Goal: Connect with others: Connect with others

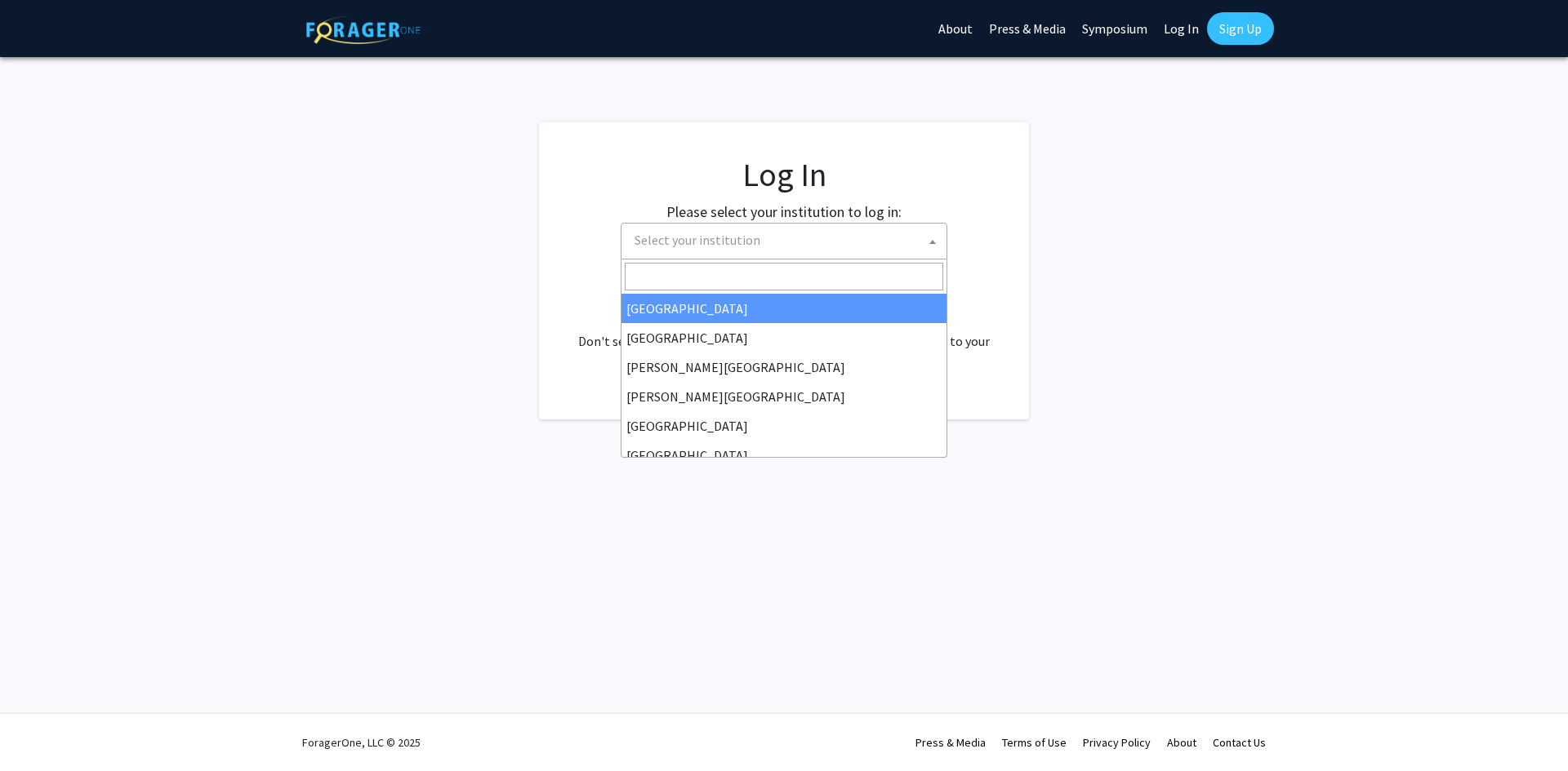
click at [688, 249] on span "Select your institution" at bounding box center [787, 240] width 319 height 34
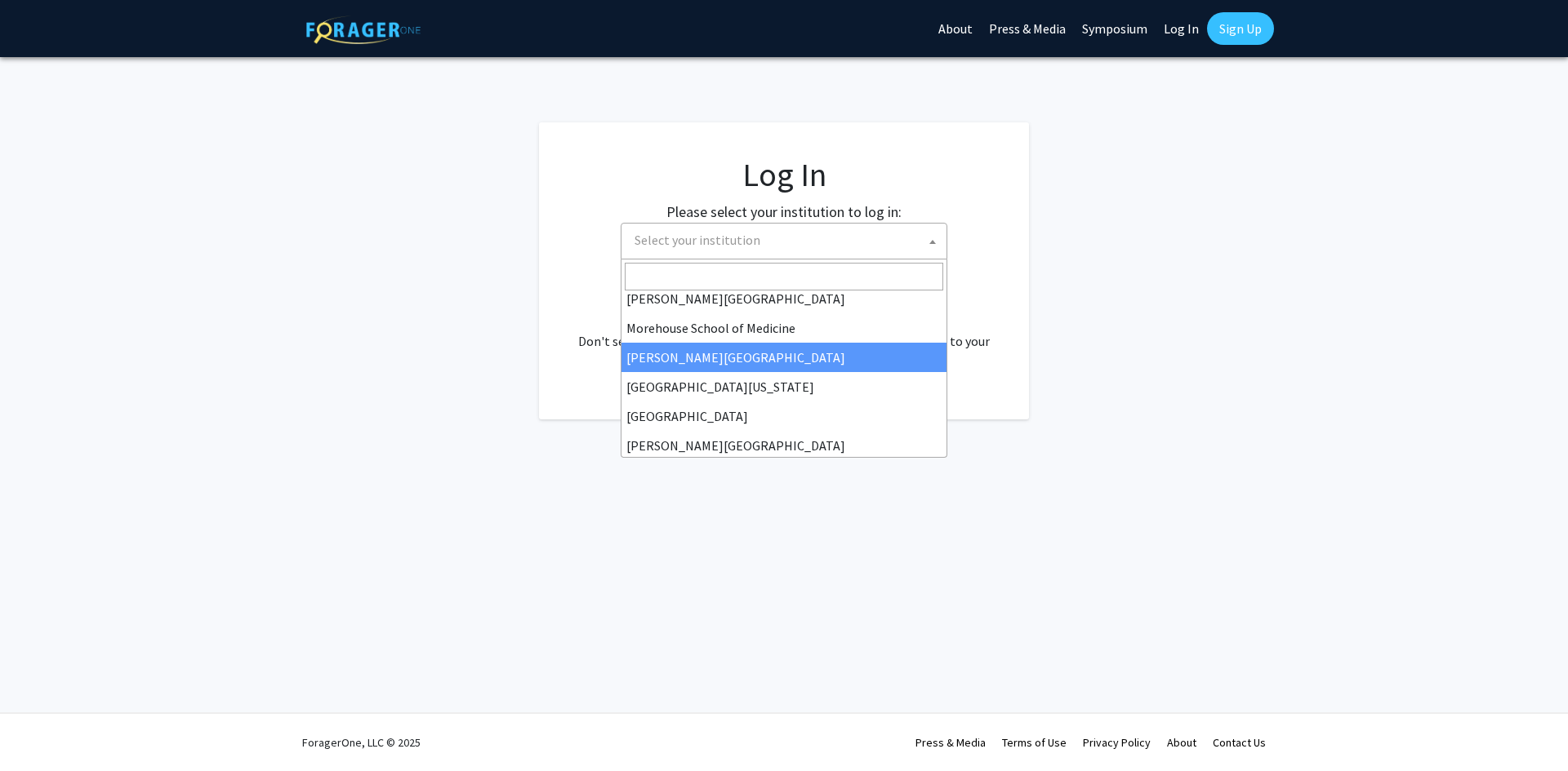
scroll to position [572, 0]
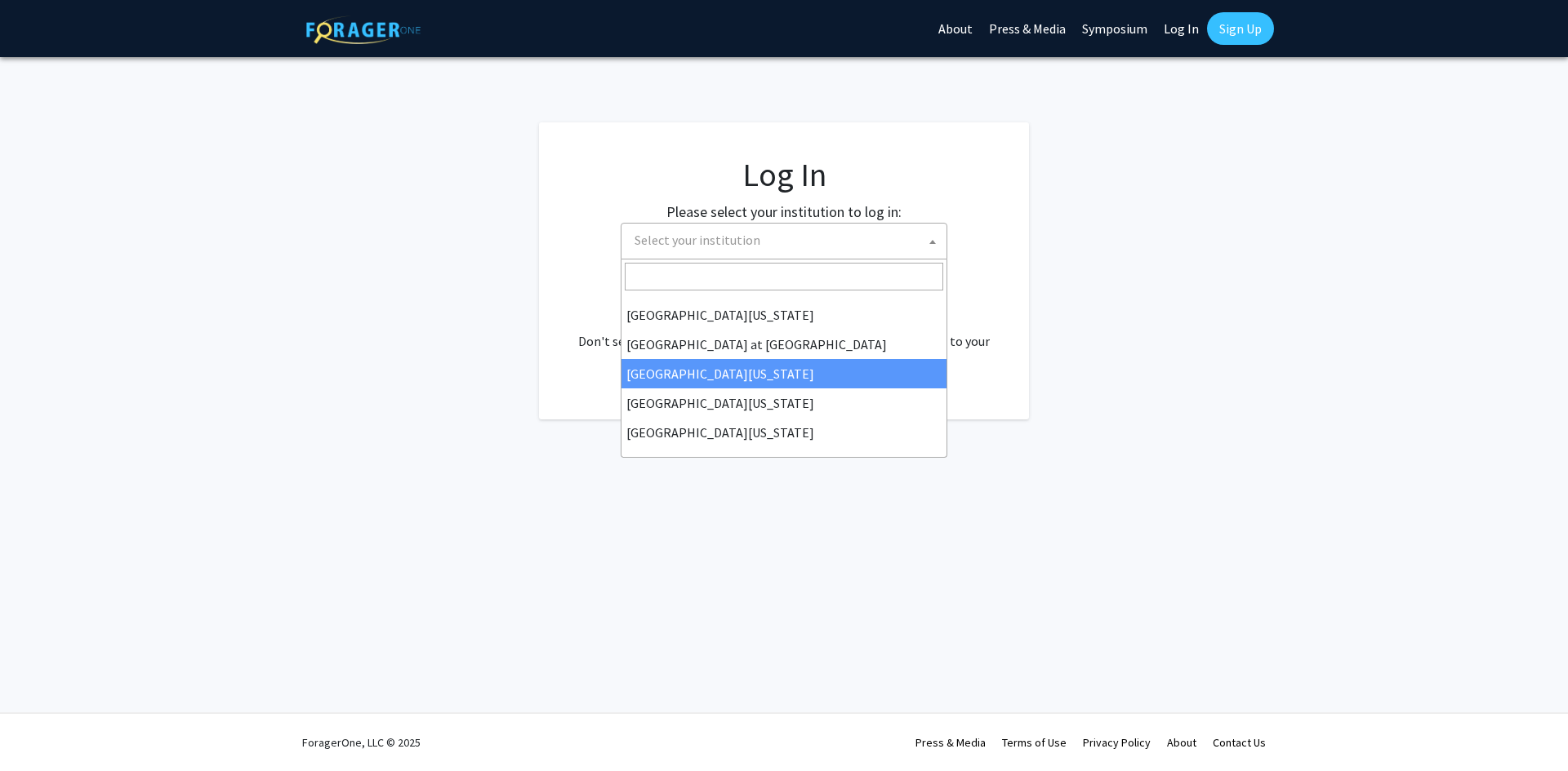
select select "13"
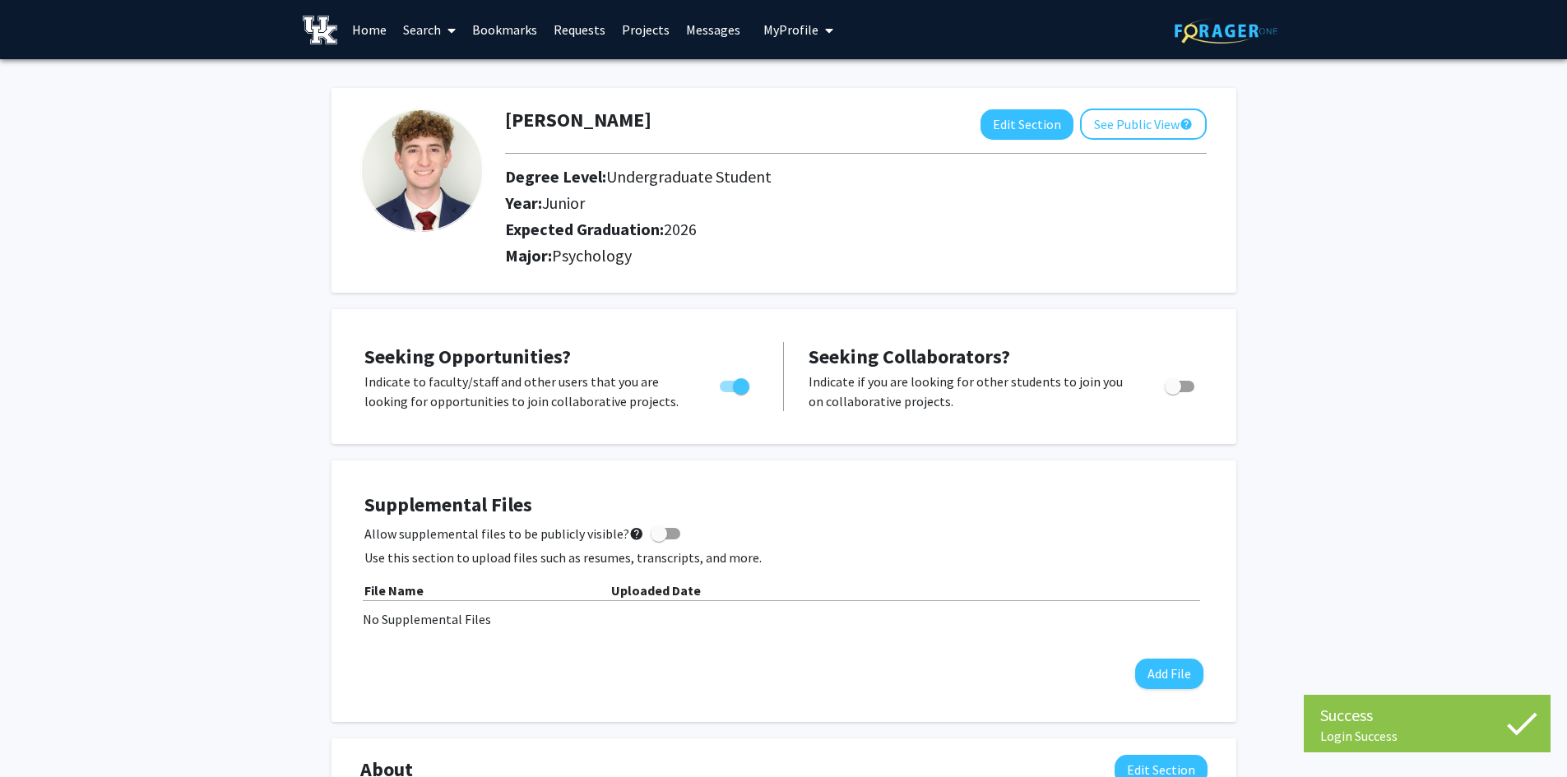
click at [401, 25] on link "Search" at bounding box center [429, 30] width 69 height 58
click at [417, 88] on span "Faculty/Staff" at bounding box center [455, 75] width 121 height 33
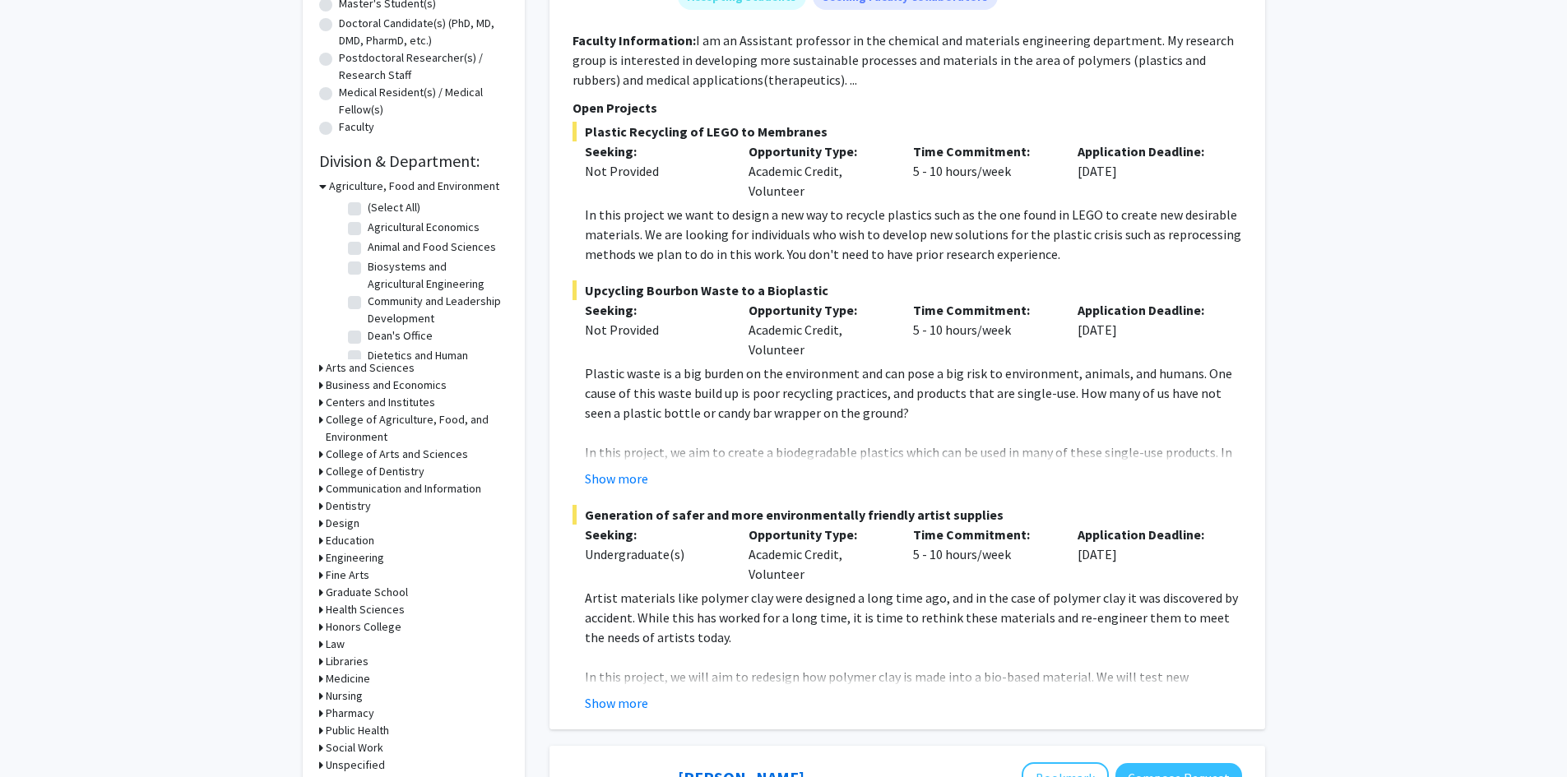
scroll to position [494, 0]
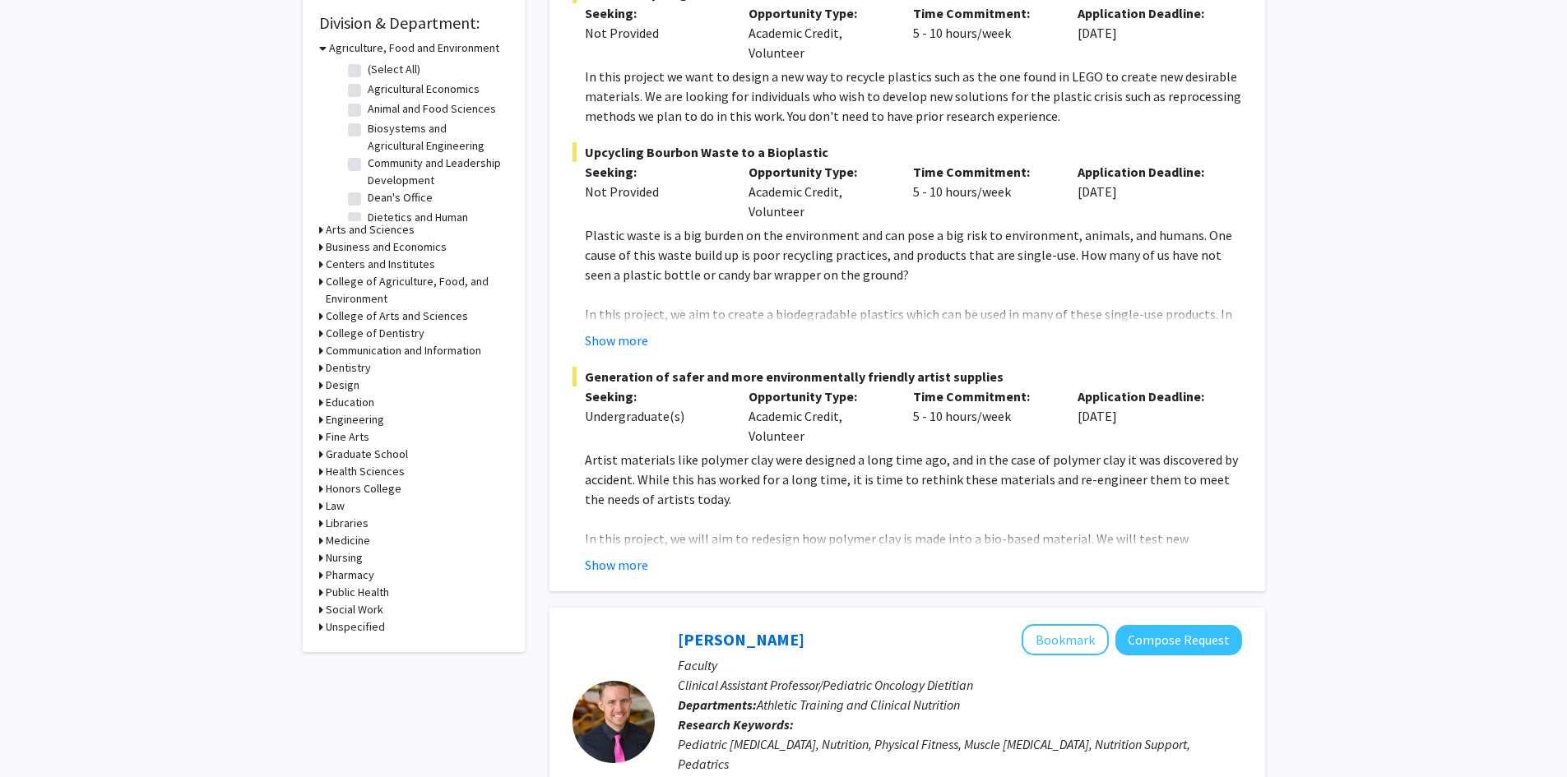
click at [346, 542] on h3 "Medicine" at bounding box center [348, 540] width 44 height 17
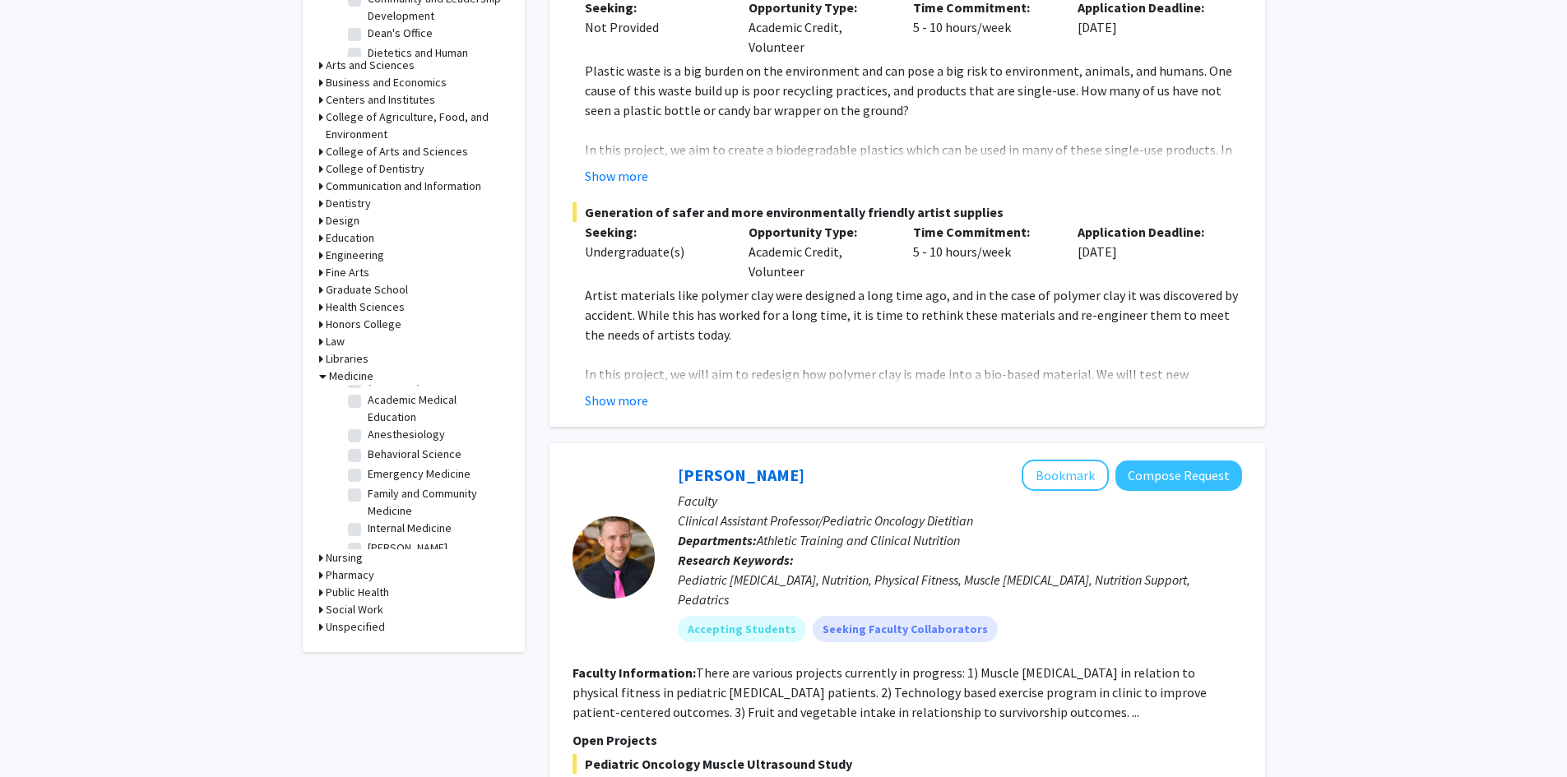
scroll to position [0, 0]
click at [453, 472] on label "Behavioral Science" at bounding box center [415, 471] width 94 height 17
click at [378, 472] on input "Behavioral Science" at bounding box center [373, 468] width 11 height 11
checkbox input "true"
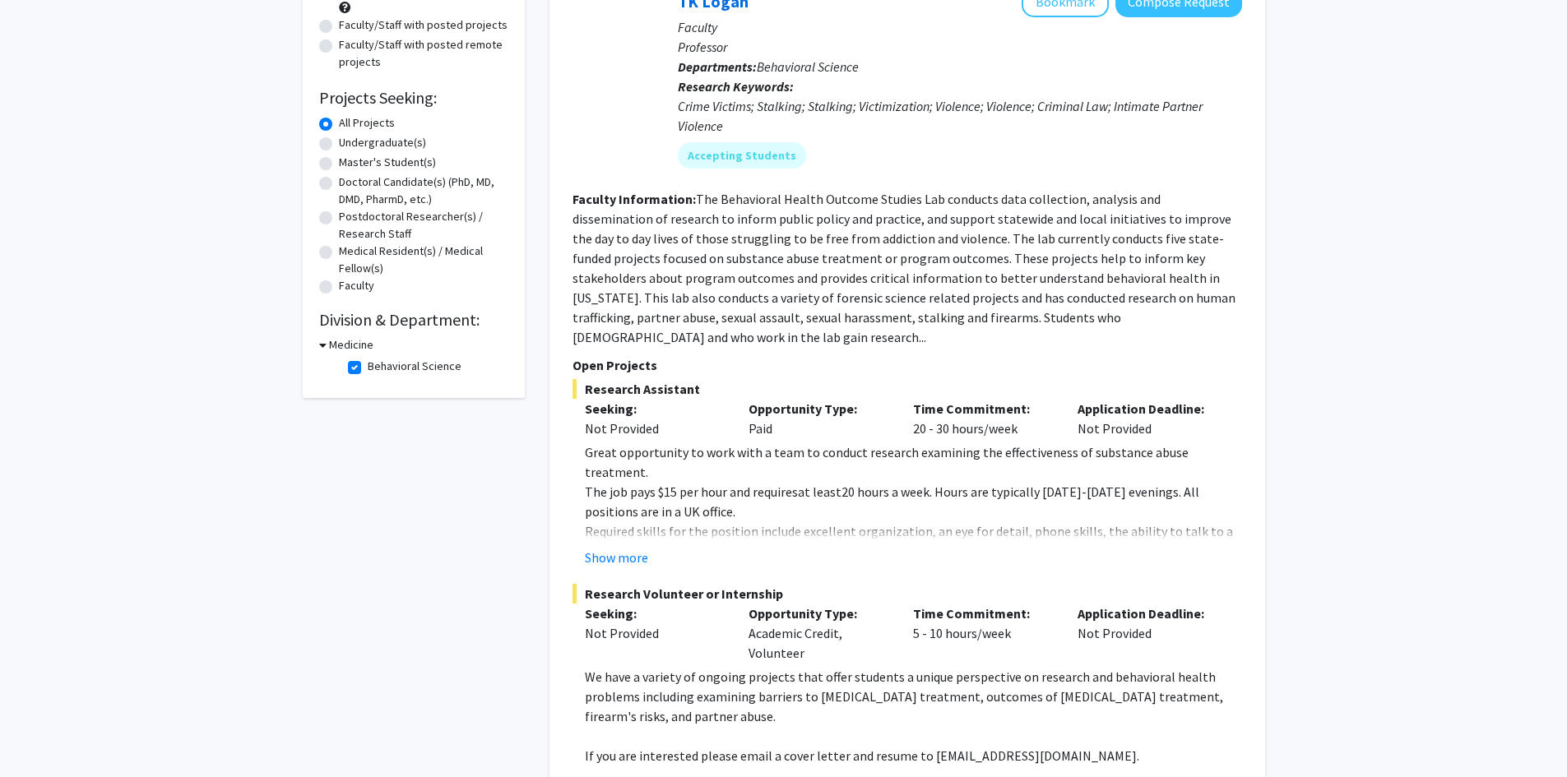
scroll to position [165, 0]
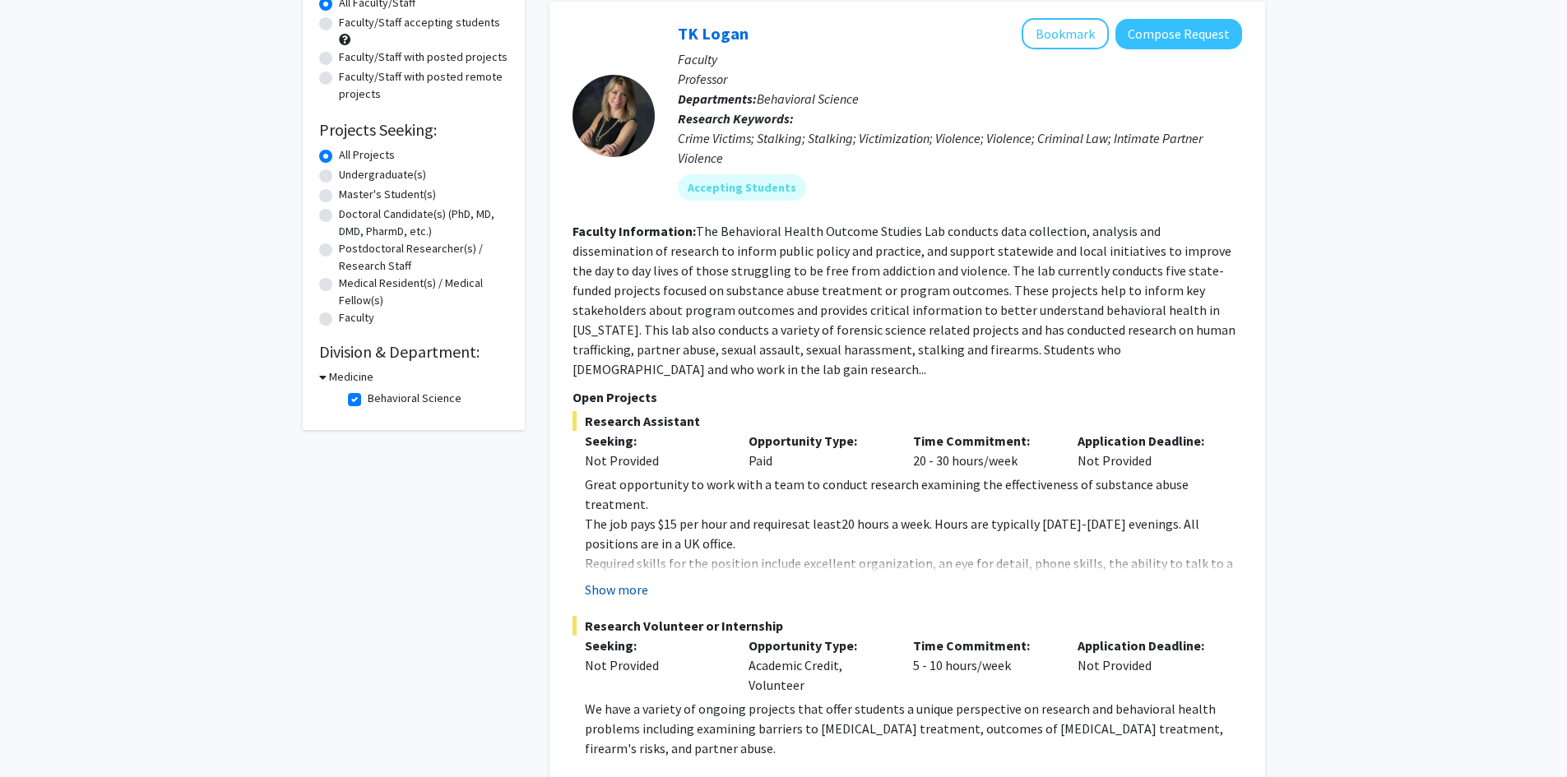
click at [624, 580] on button "Show more" at bounding box center [616, 590] width 63 height 20
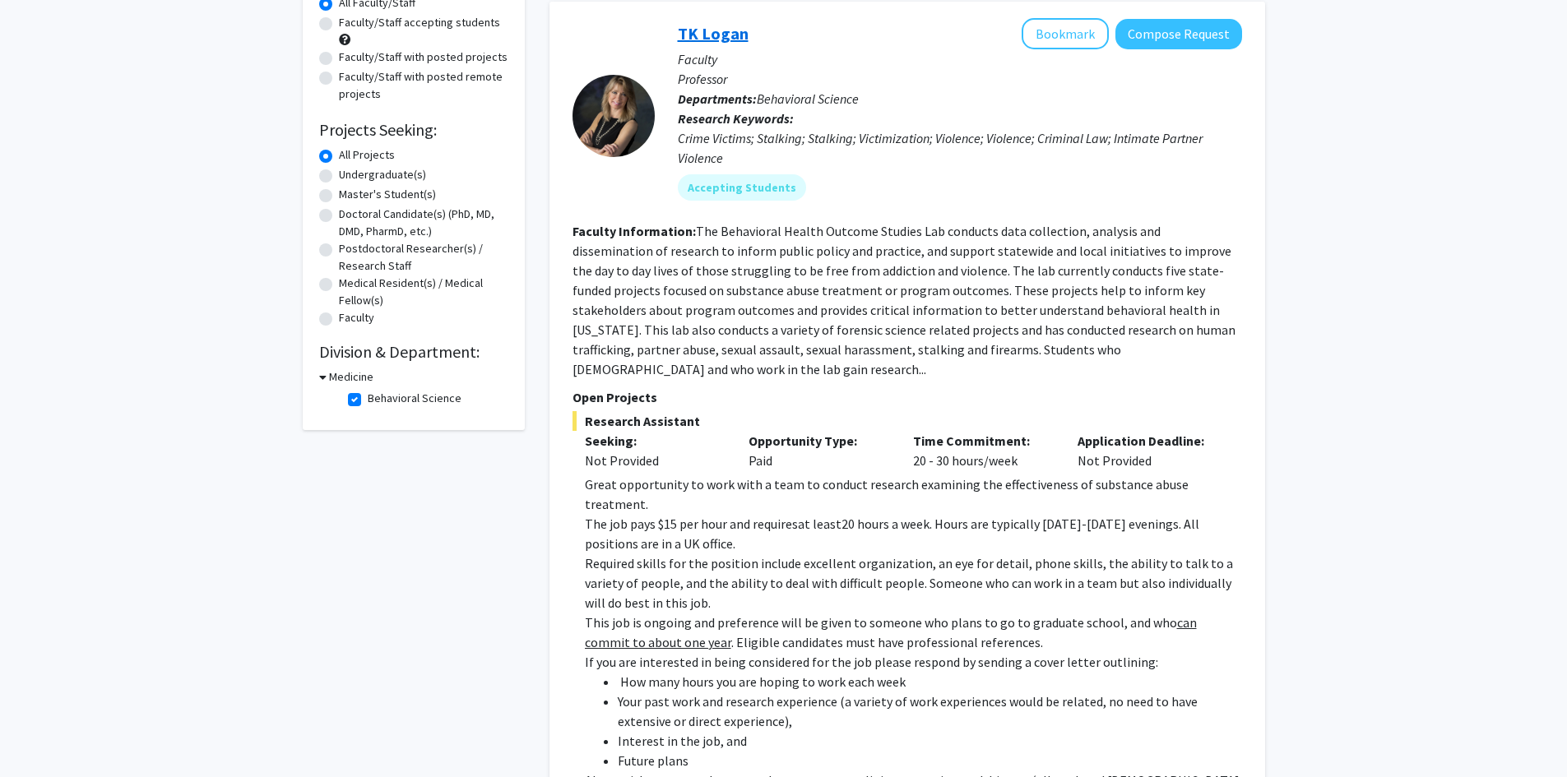
click at [731, 35] on link "TK Logan" at bounding box center [713, 33] width 71 height 21
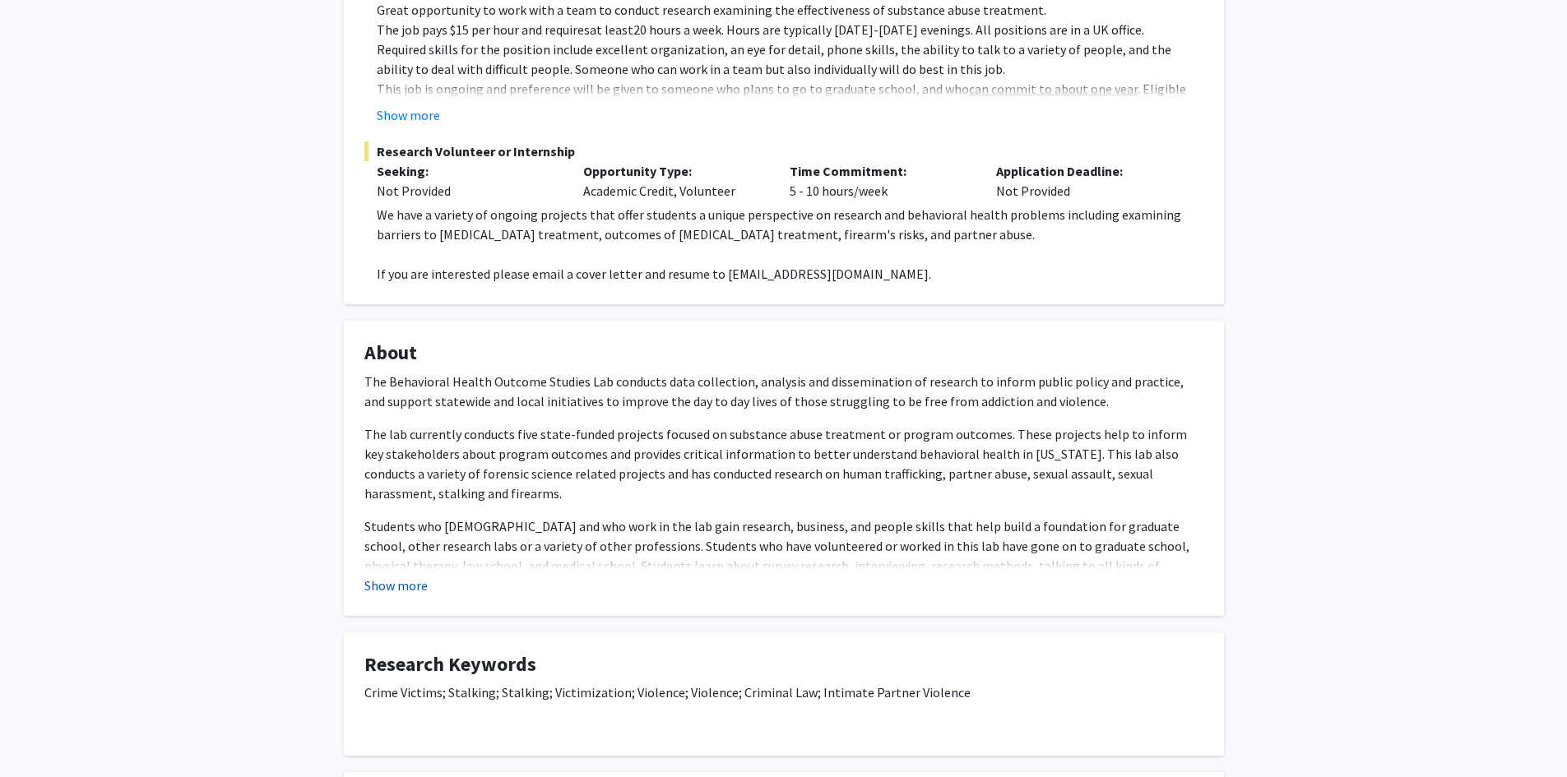
scroll to position [411, 0]
click at [377, 522] on p "Students who volunteer and who work in the lab gain research, business, and peo…" at bounding box center [783, 557] width 839 height 79
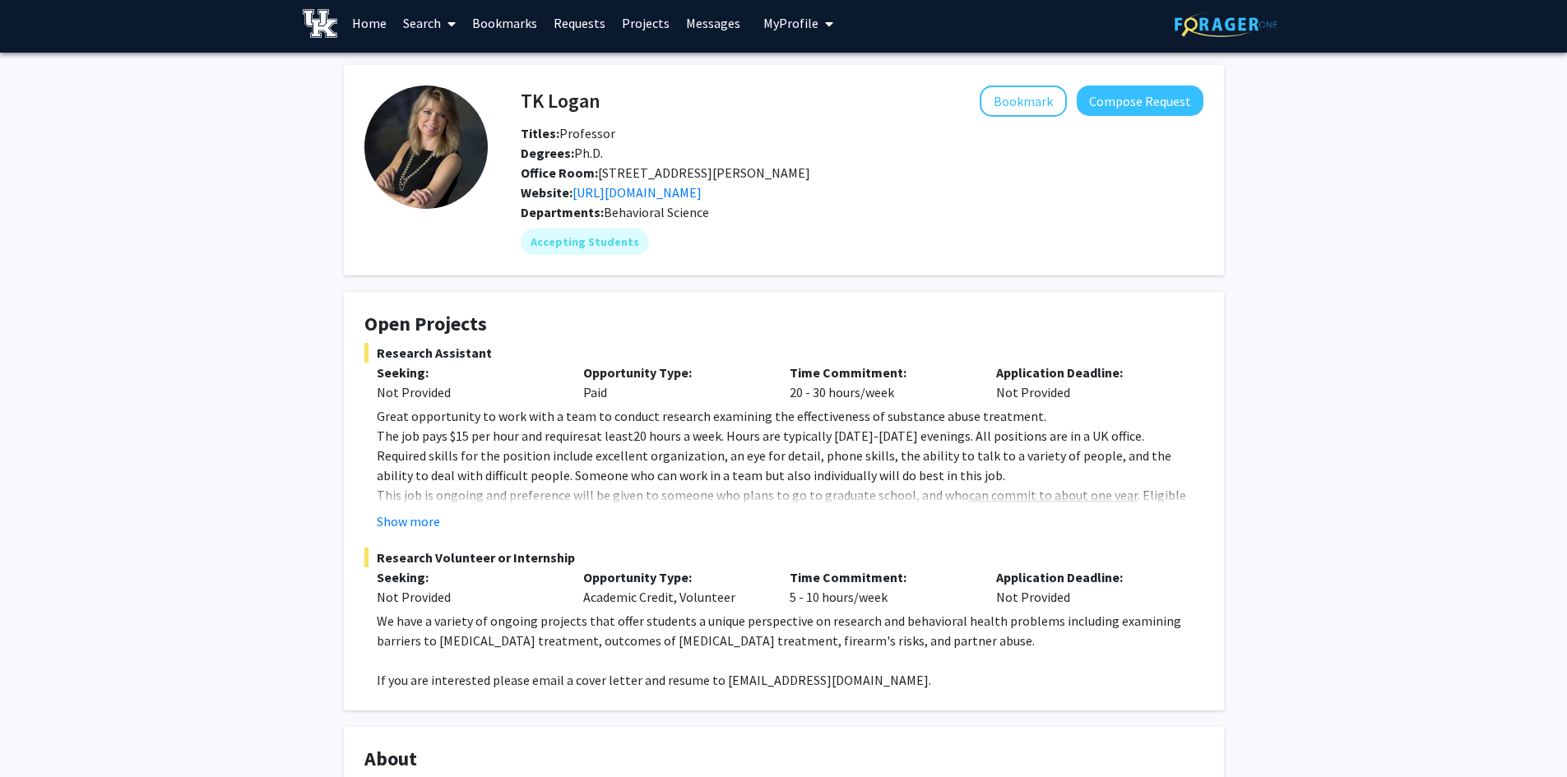
scroll to position [0, 0]
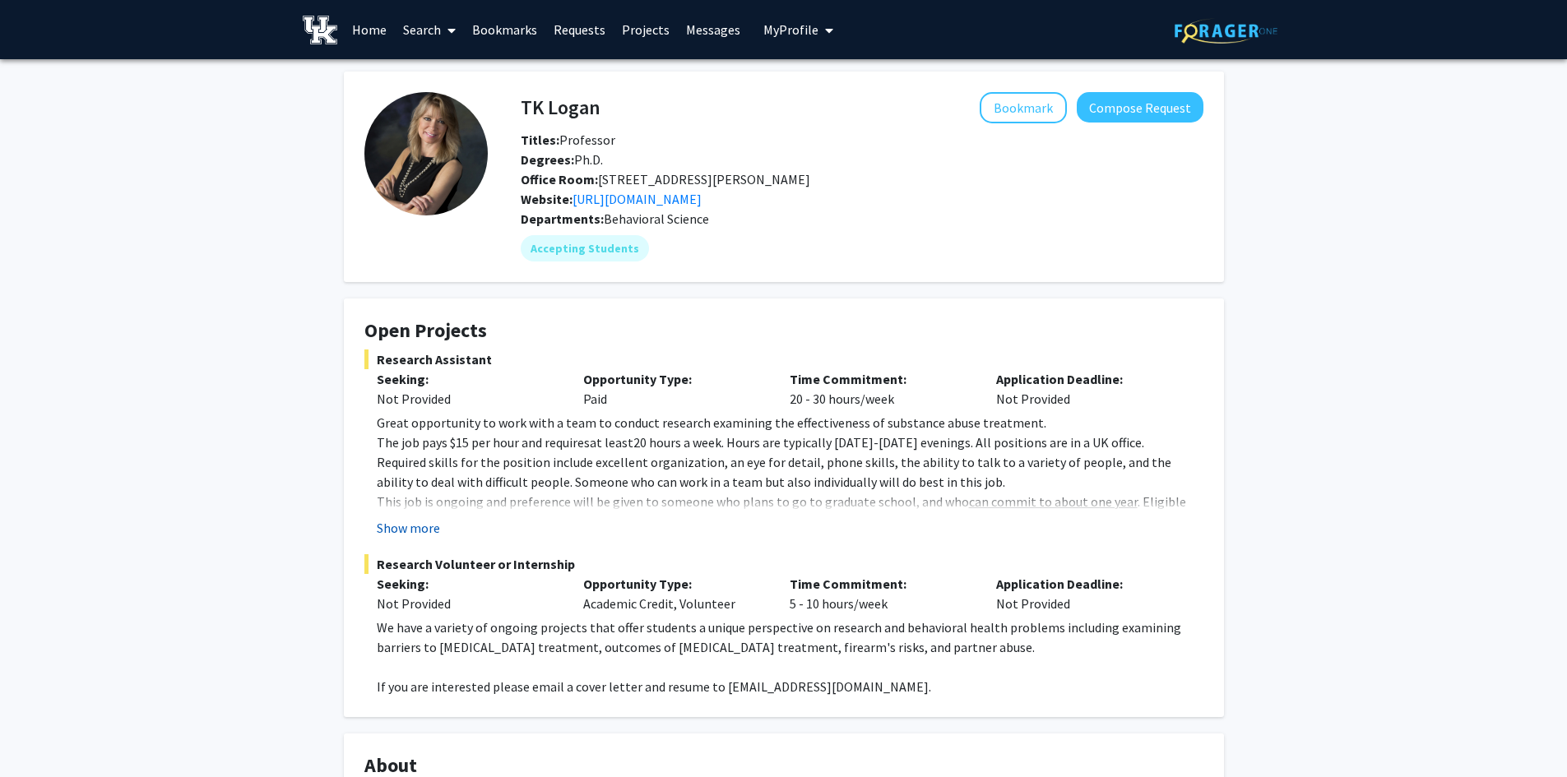
click at [402, 527] on button "Show more" at bounding box center [408, 528] width 63 height 20
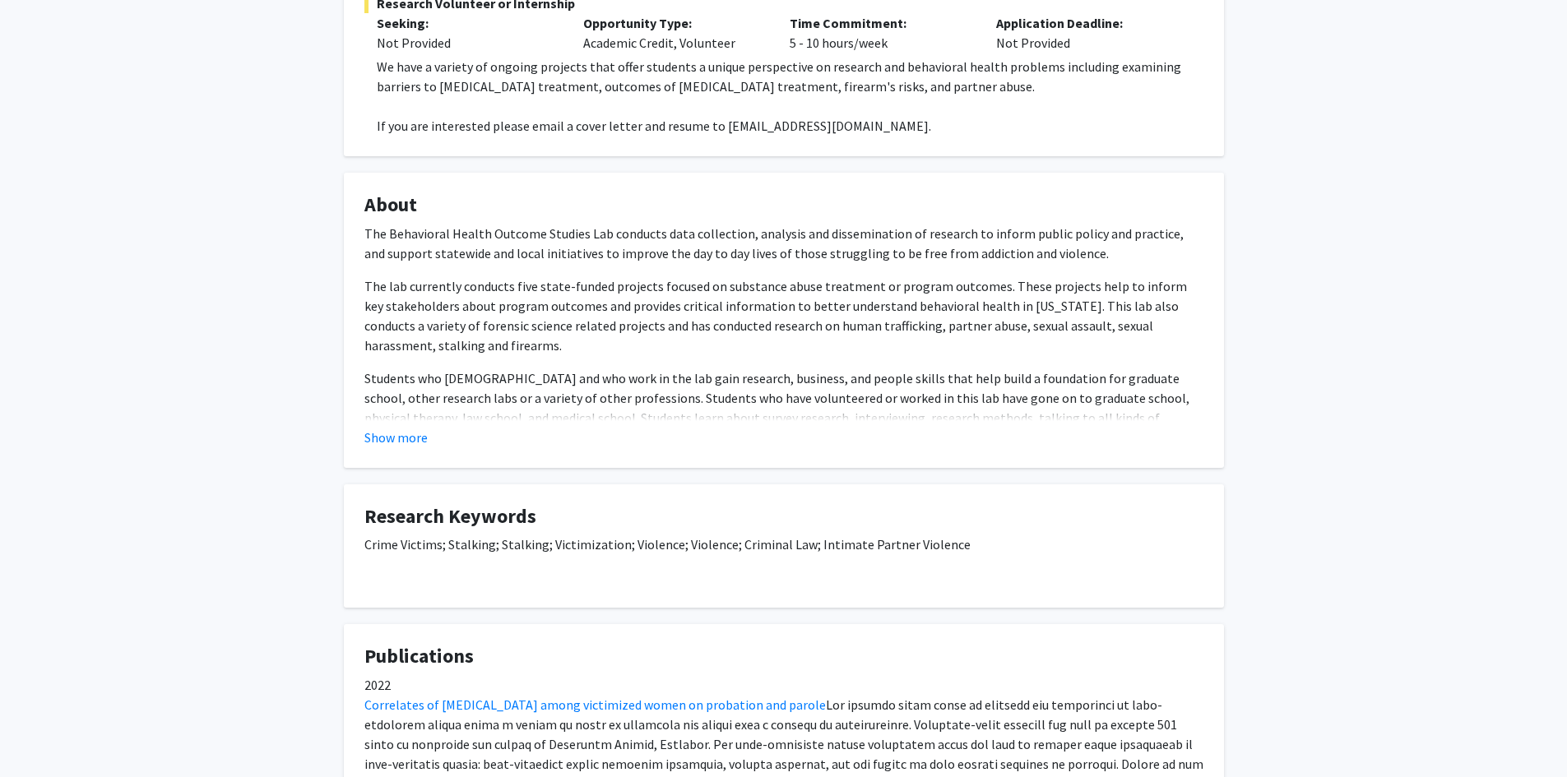
scroll to position [740, 0]
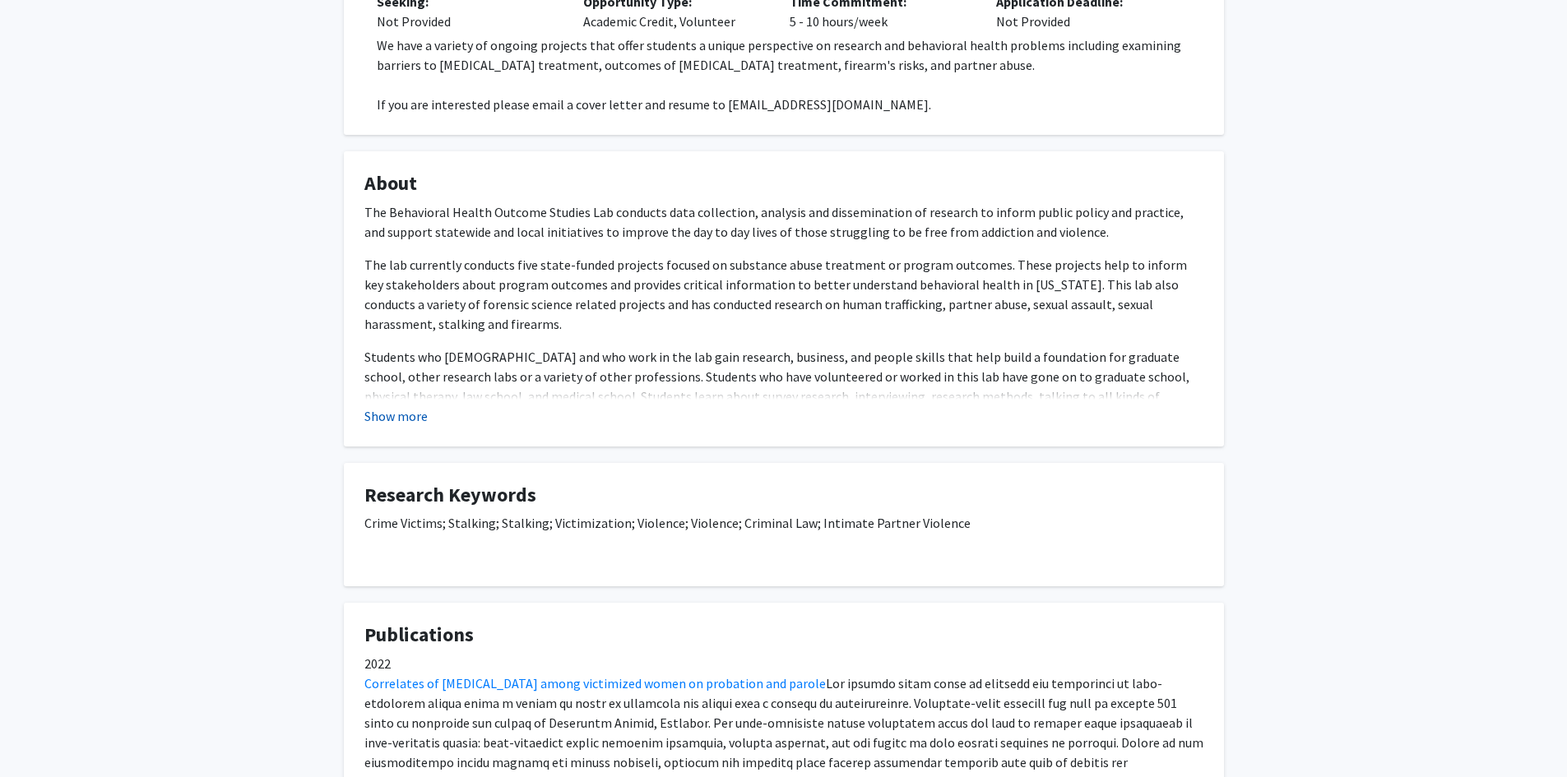
click at [374, 412] on button "Show more" at bounding box center [395, 416] width 63 height 20
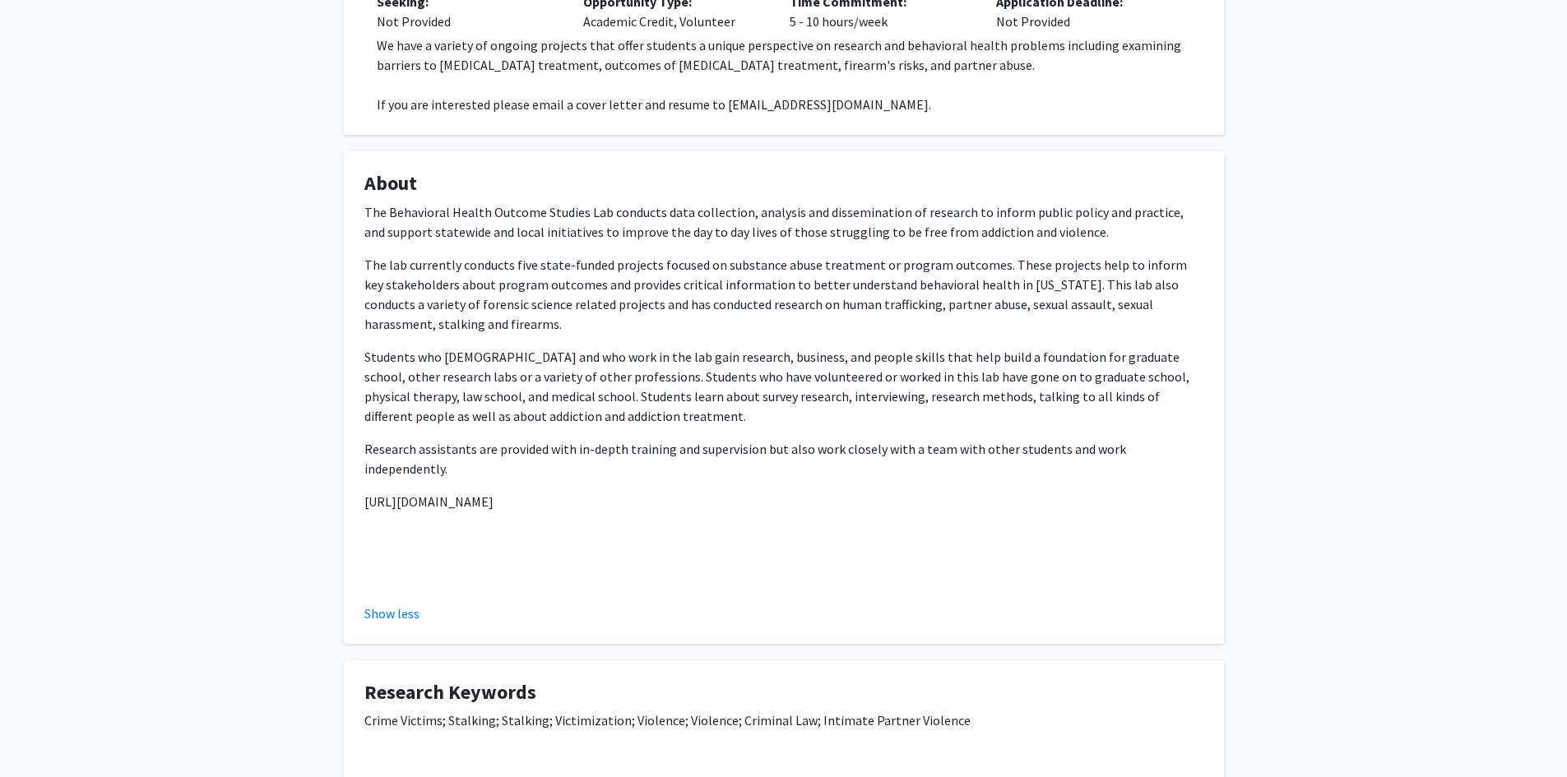
drag, startPoint x: 632, startPoint y: 479, endPoint x: 384, endPoint y: 486, distance: 247.7
click at [360, 477] on fg-card "About The Behavioral Health Outcome Studies Lab conducts data collection, analy…" at bounding box center [784, 397] width 880 height 493
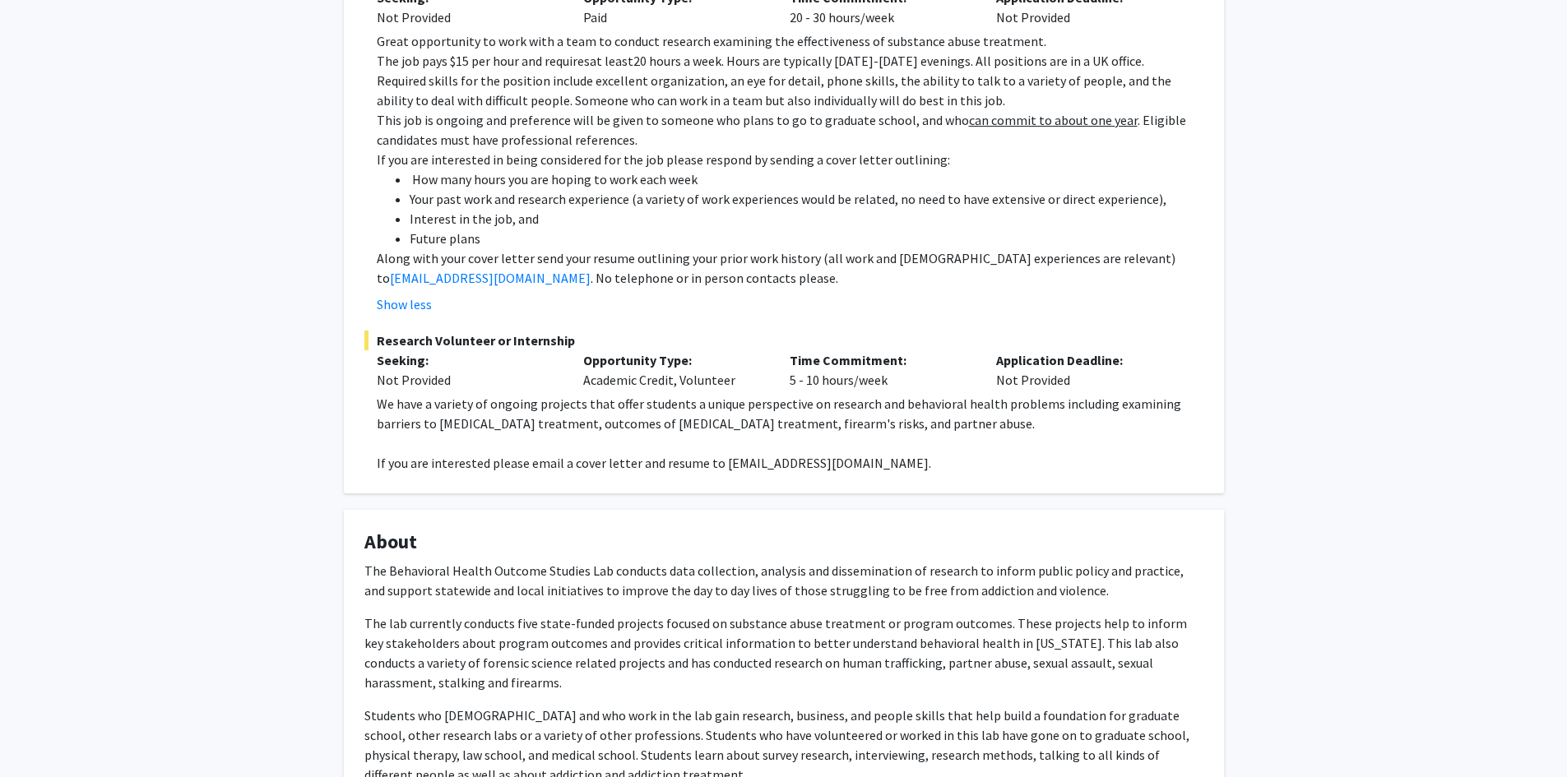
scroll to position [731, 0]
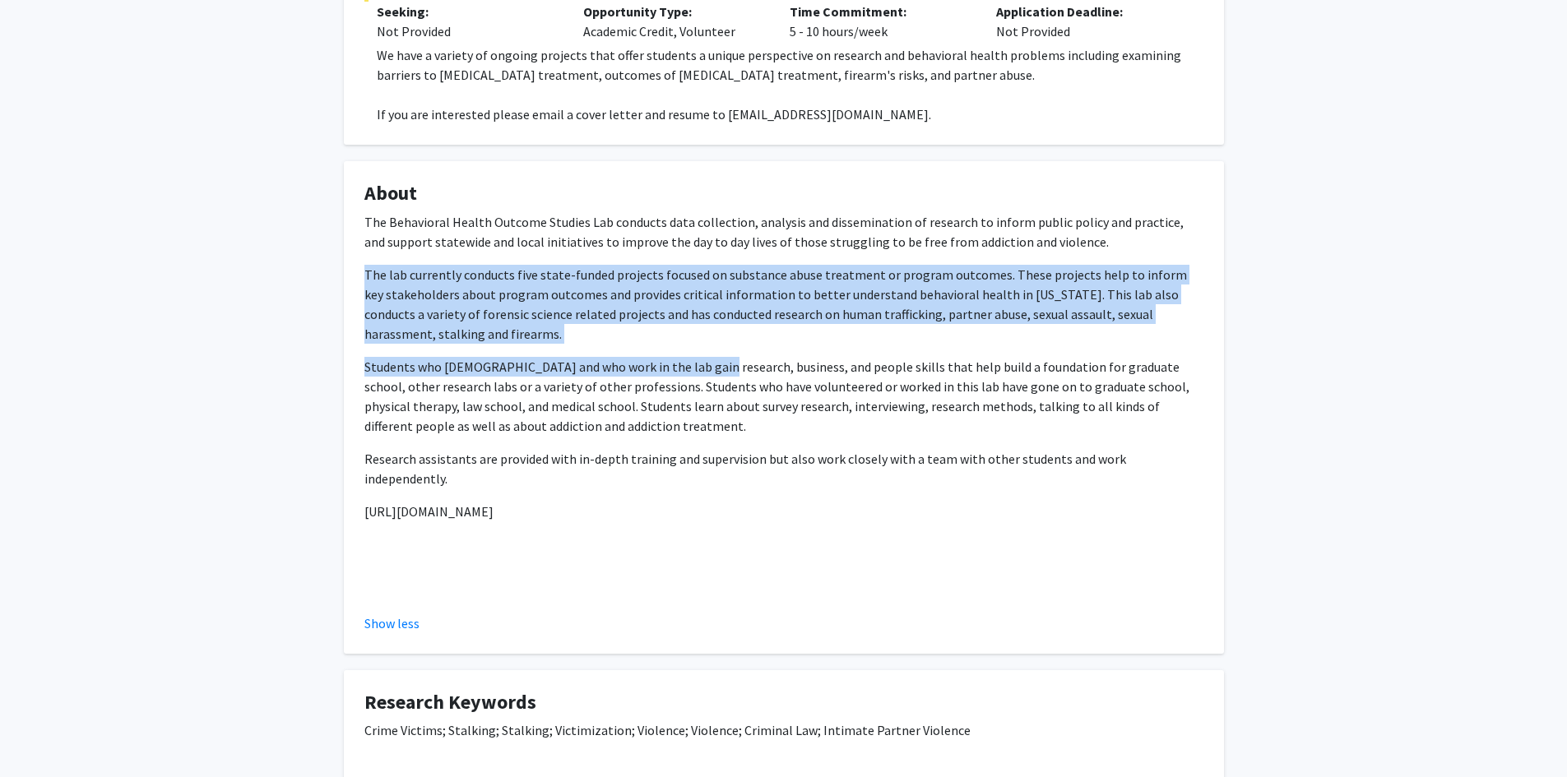
click at [705, 341] on div "The Behavioral Health Outcome Studies Lab conducts data collection, analysis an…" at bounding box center [783, 409] width 839 height 395
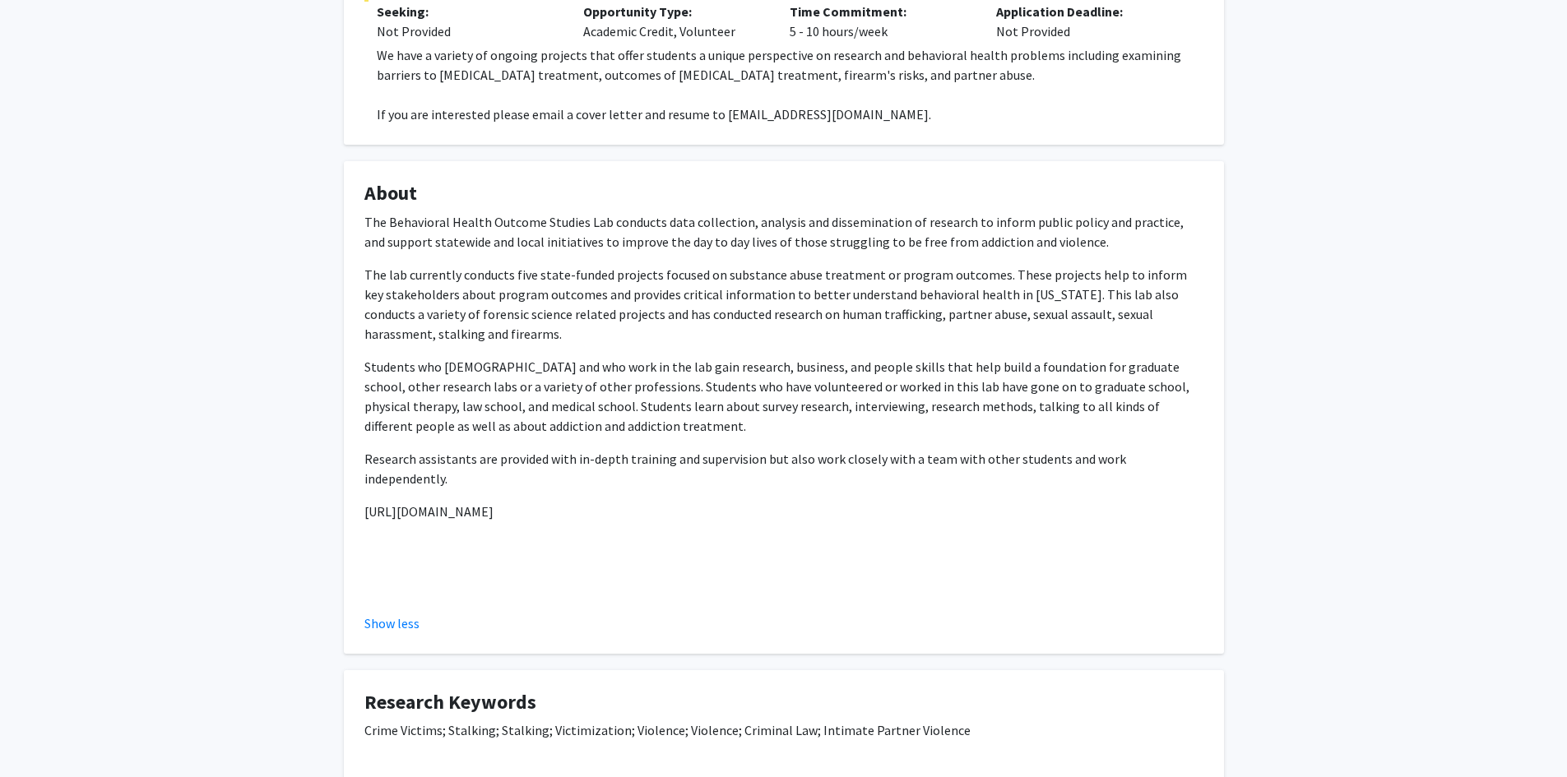
click at [782, 257] on div "The Behavioral Health Outcome Studies Lab conducts data collection, analysis an…" at bounding box center [783, 409] width 839 height 395
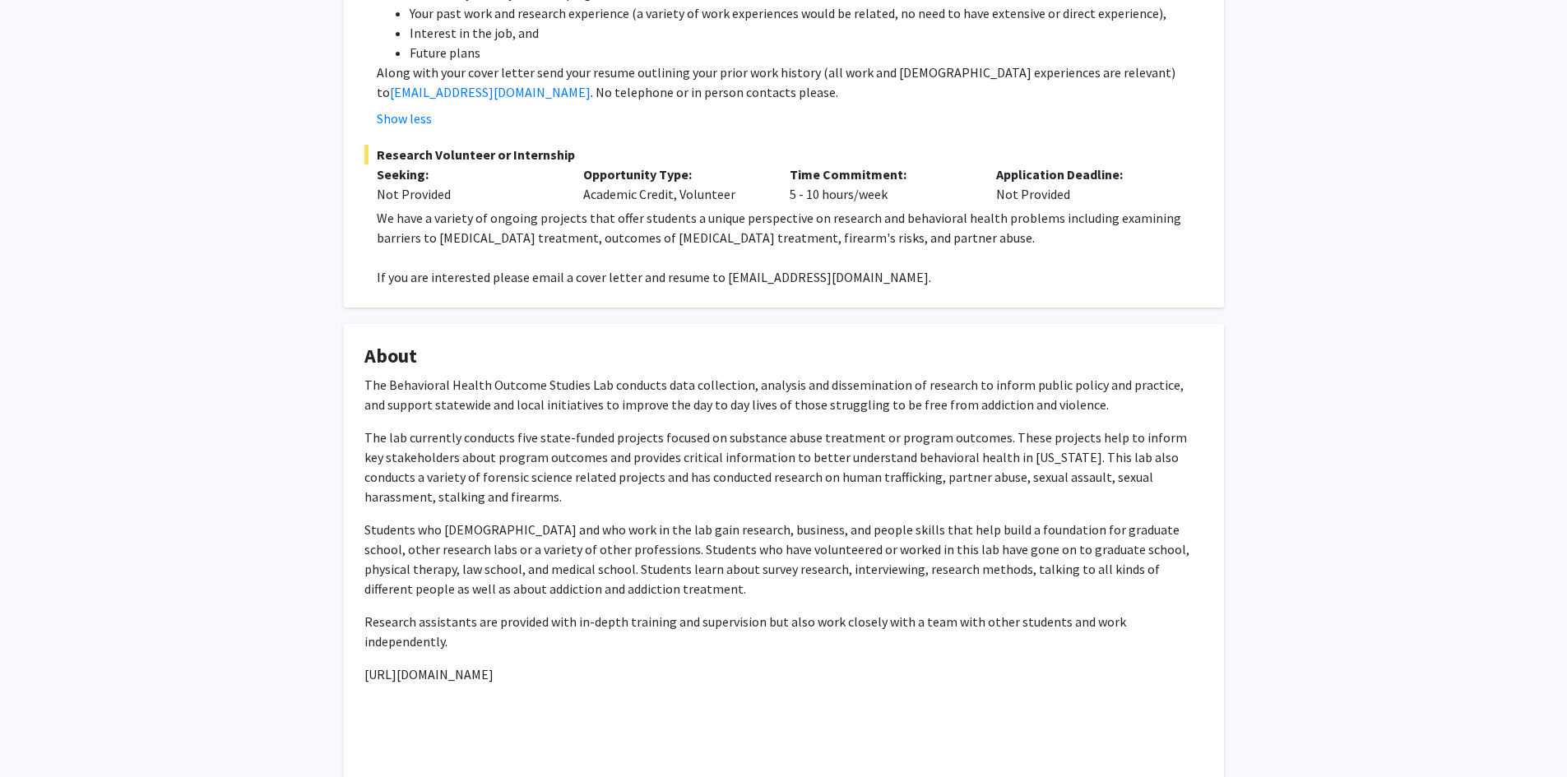
scroll to position [566, 0]
click at [752, 349] on h4 "About" at bounding box center [783, 358] width 839 height 24
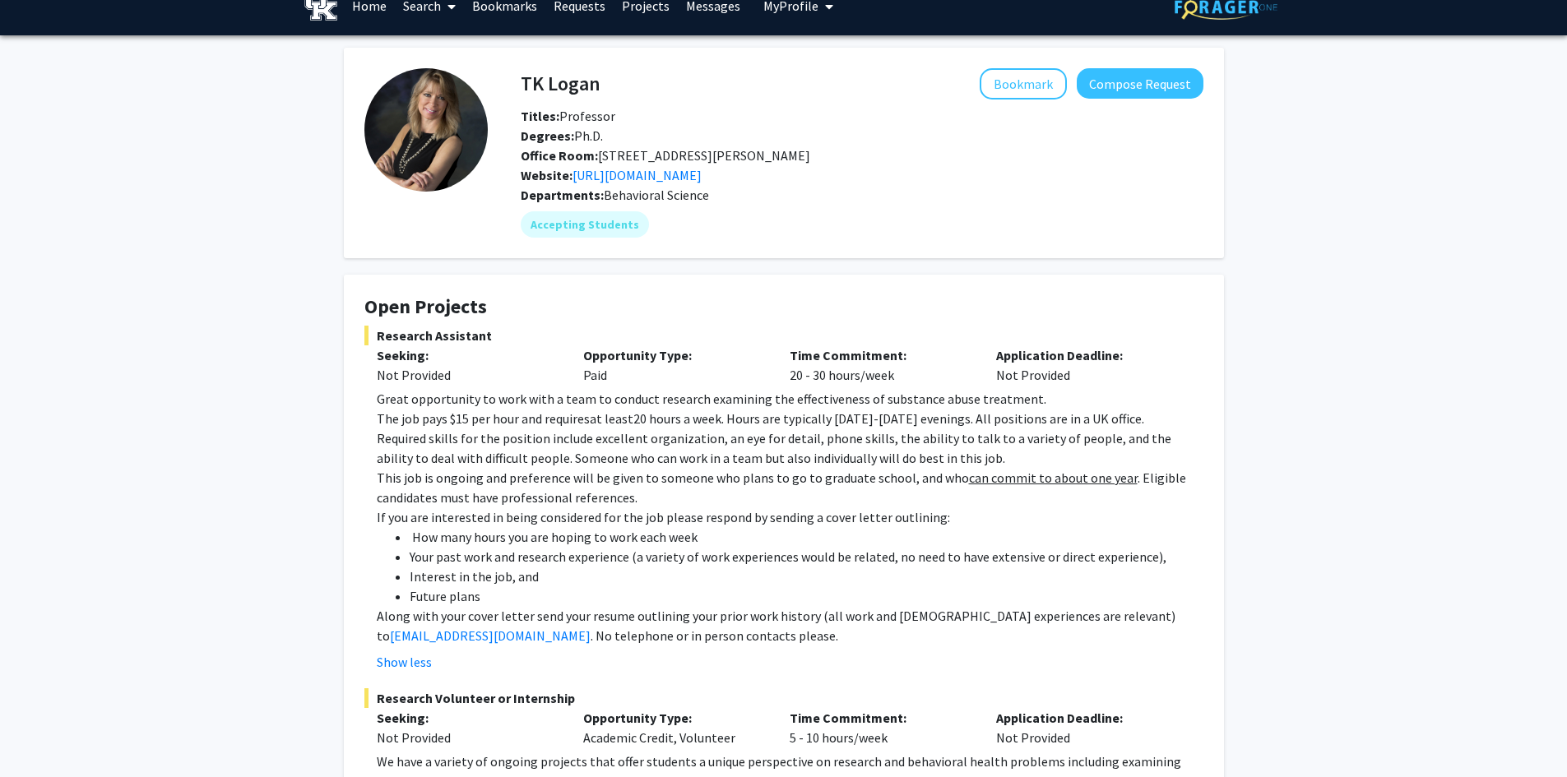
scroll to position [0, 0]
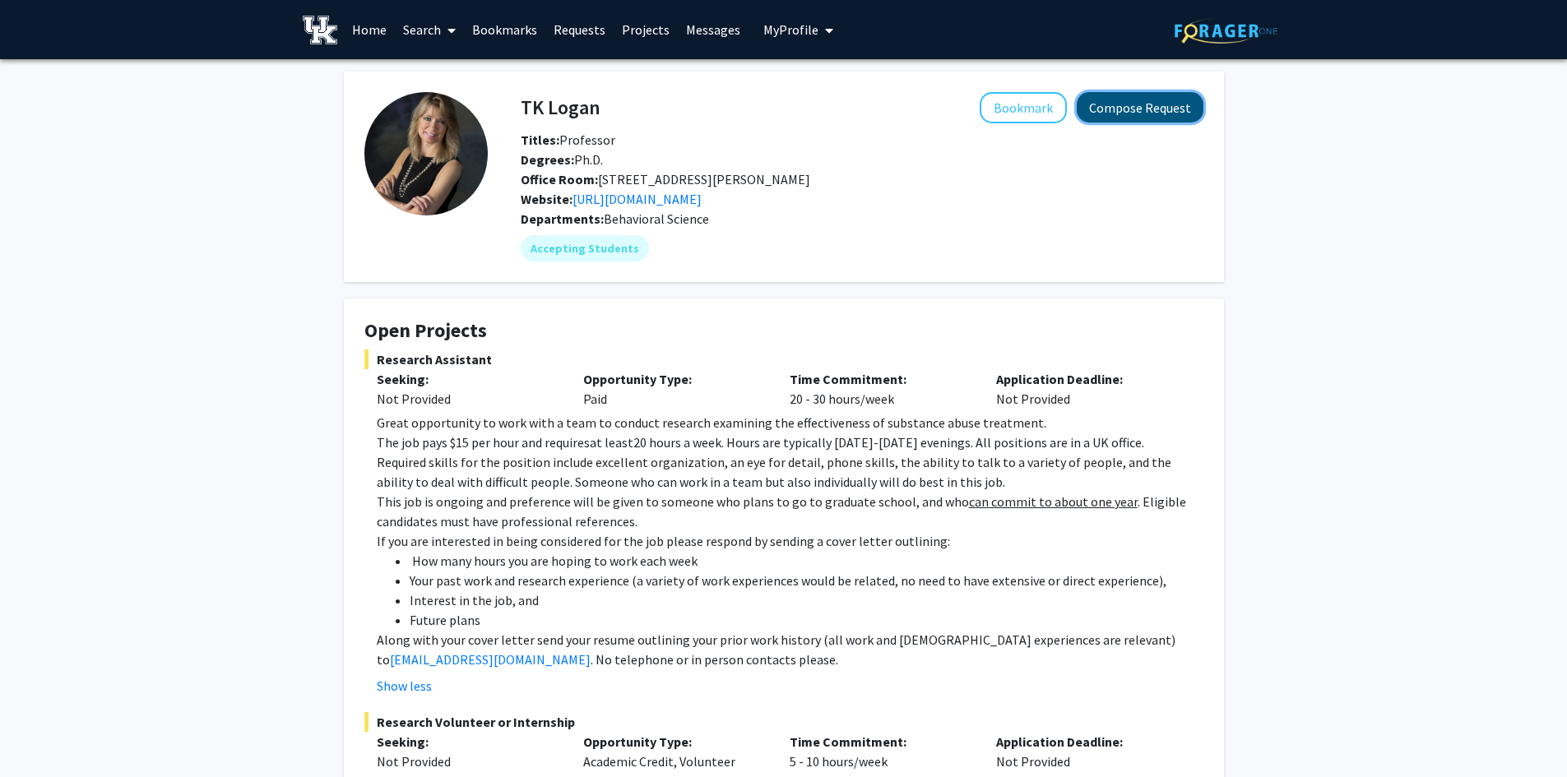
click at [1149, 114] on button "Compose Request" at bounding box center [1140, 107] width 127 height 30
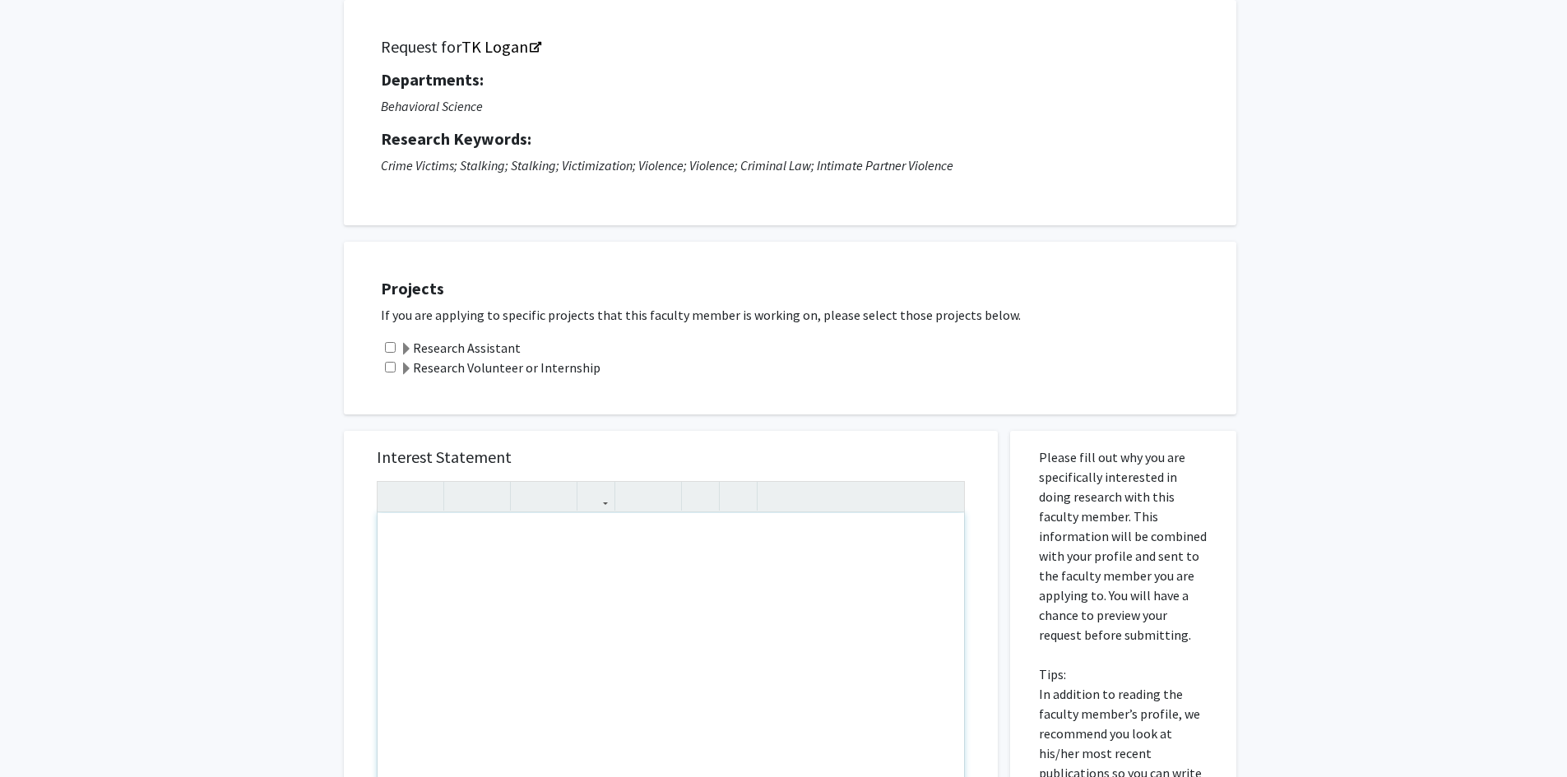
scroll to position [82, 0]
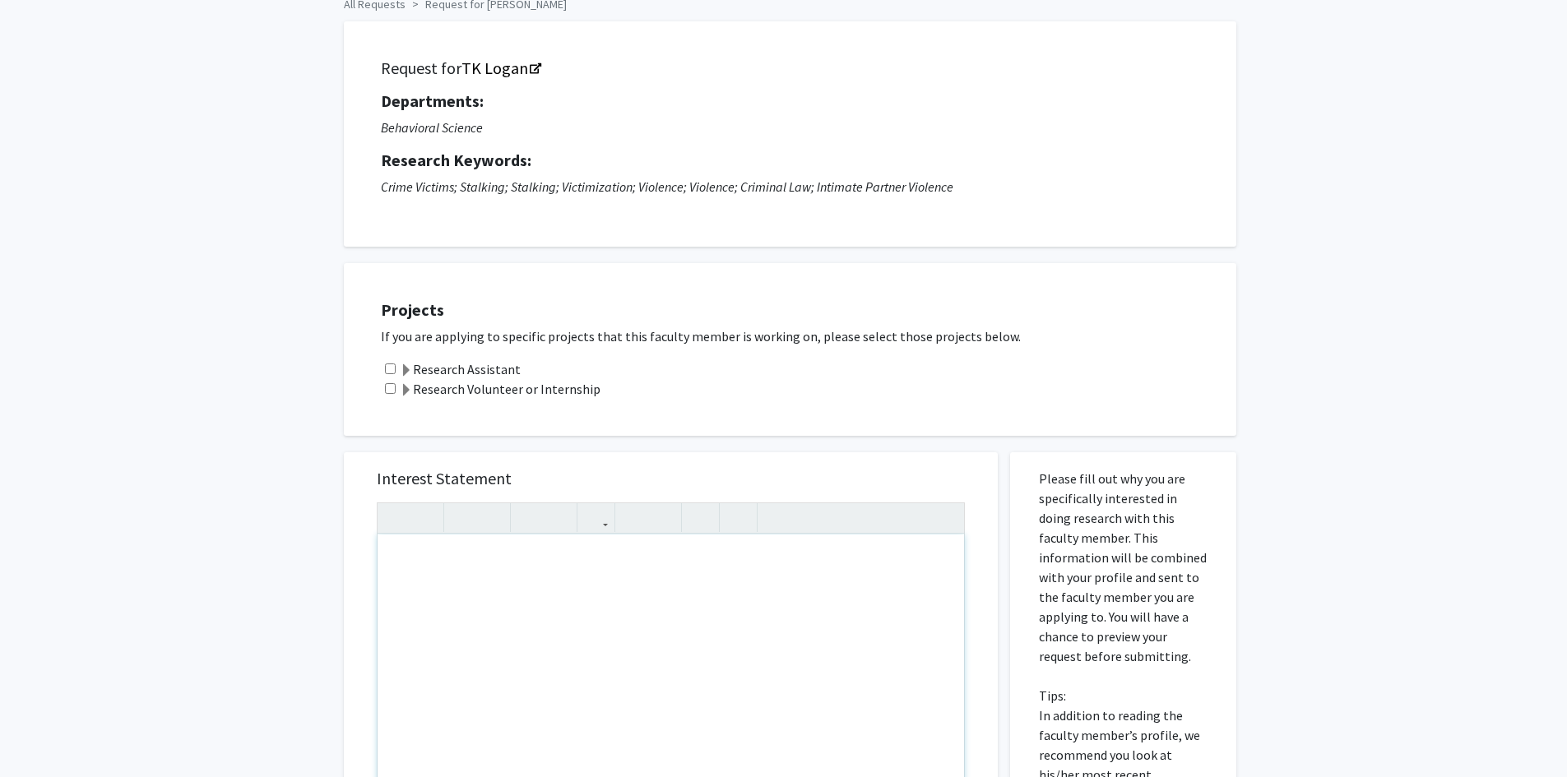
click at [387, 389] on input "checkbox" at bounding box center [390, 388] width 11 height 11
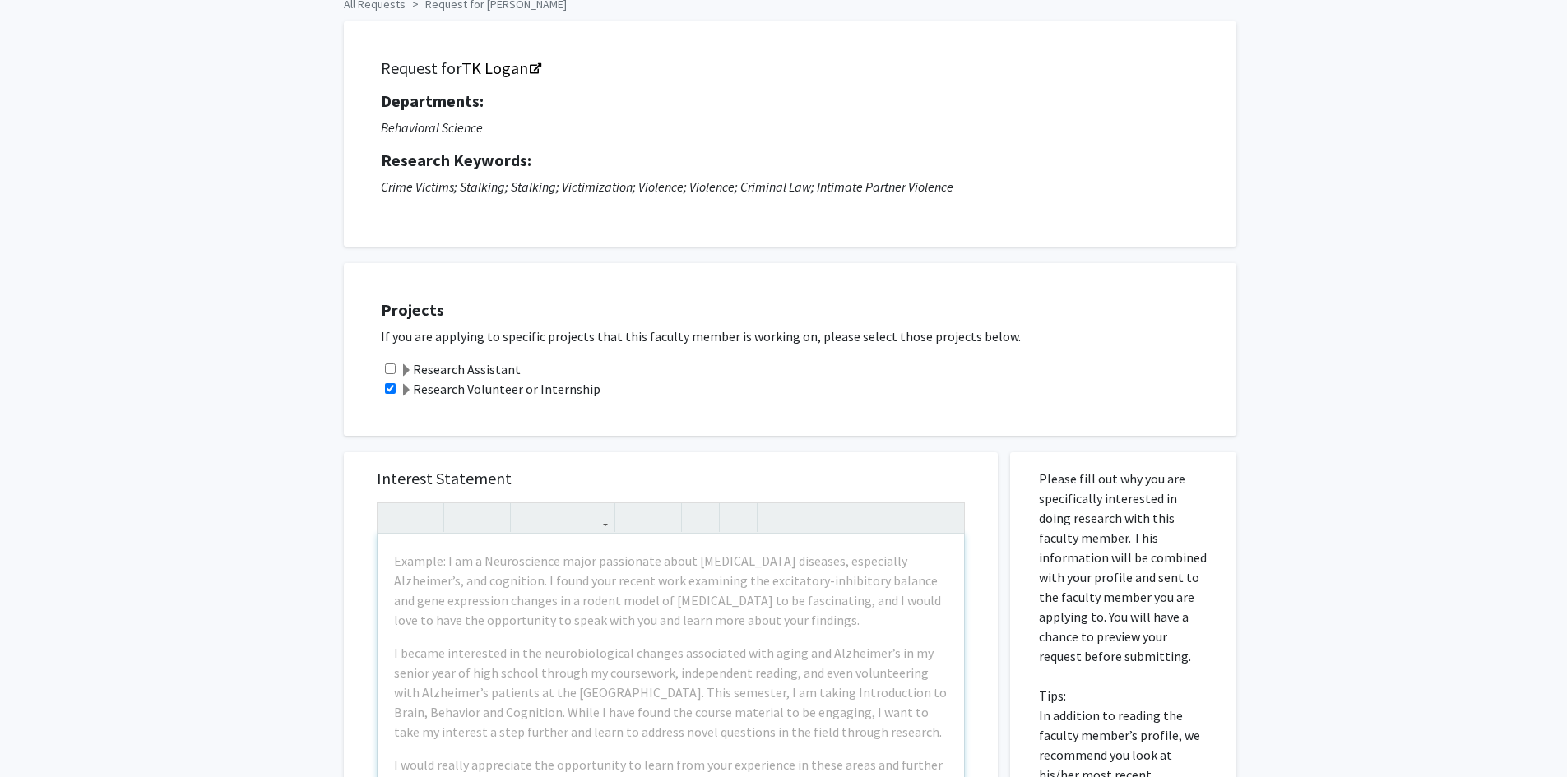
click at [406, 392] on span at bounding box center [406, 390] width 13 height 13
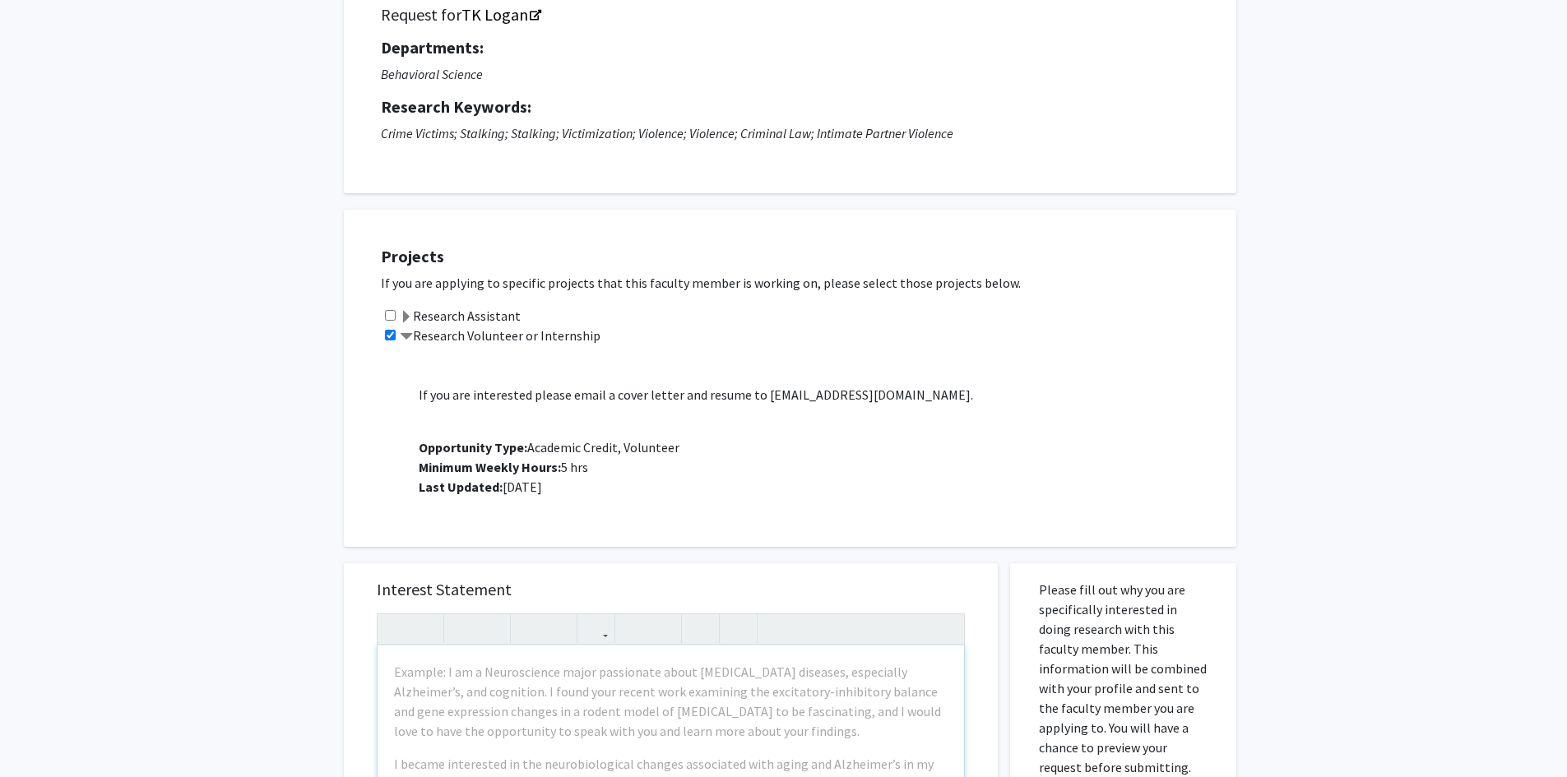
scroll to position [165, 0]
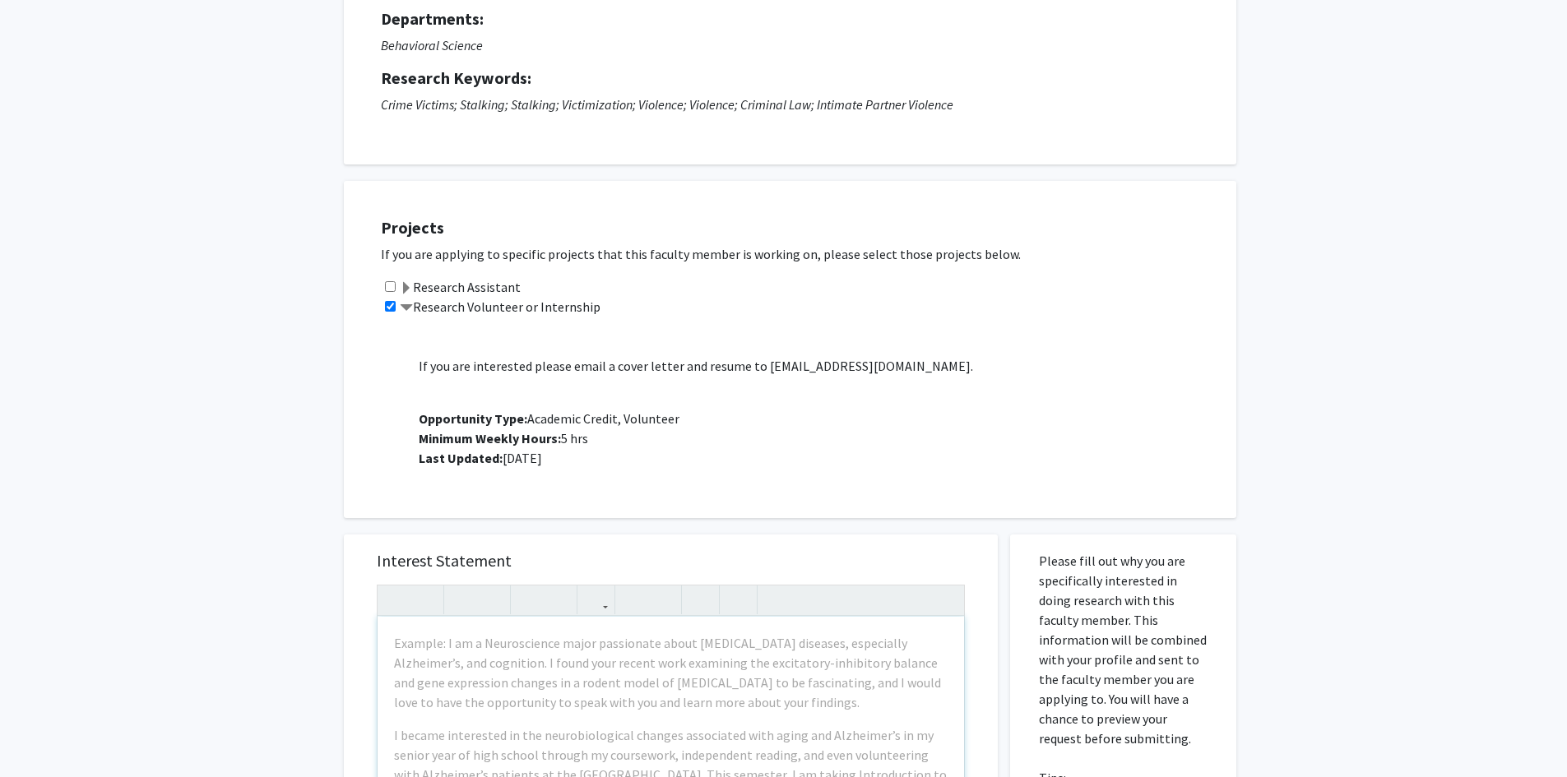
click at [393, 307] on input "checkbox" at bounding box center [390, 306] width 11 height 11
checkbox input "false"
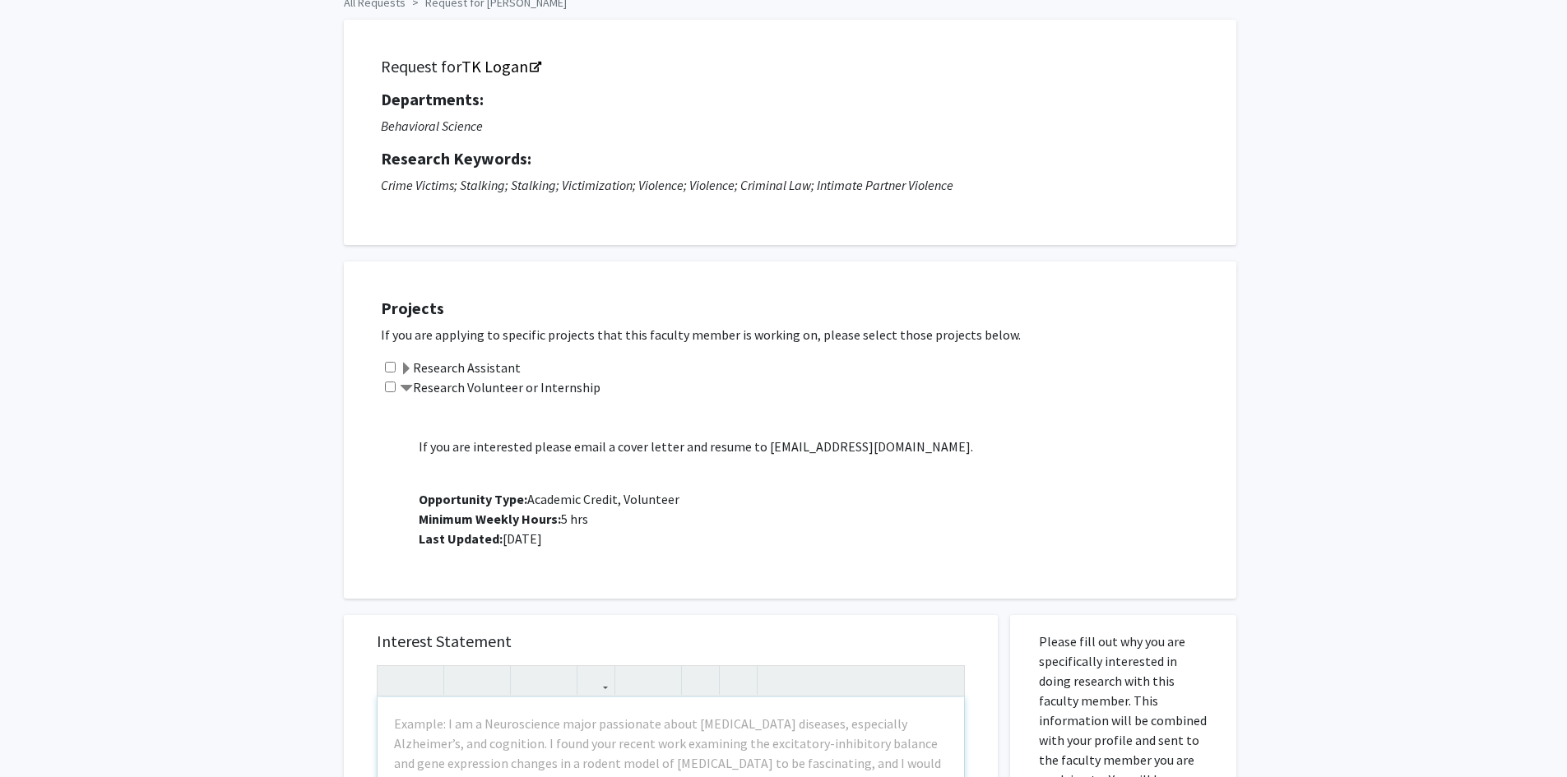
scroll to position [0, 0]
